Goal: Task Accomplishment & Management: Manage account settings

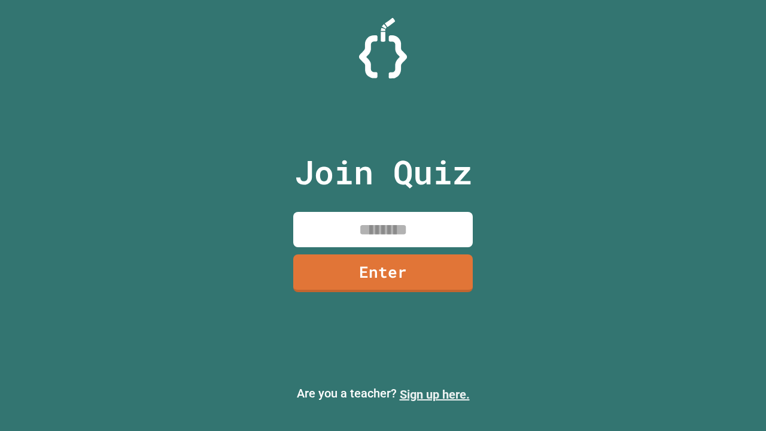
click at [434, 394] on link "Sign up here." at bounding box center [435, 394] width 70 height 14
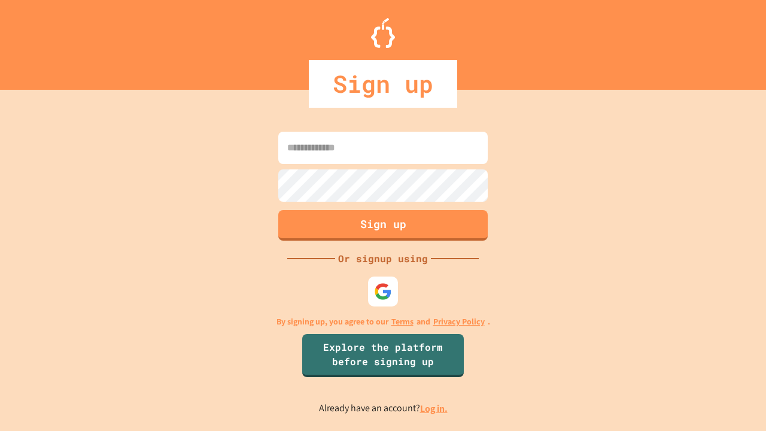
click at [434, 408] on link "Log in." at bounding box center [434, 408] width 28 height 13
